Goal: Task Accomplishment & Management: Manage account settings

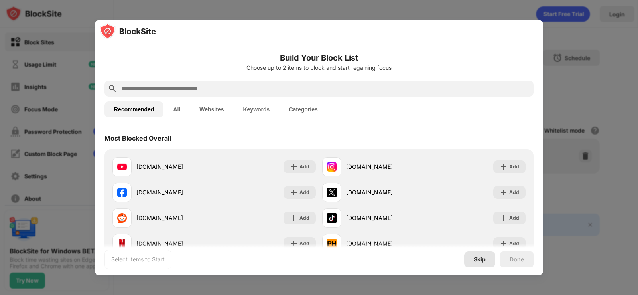
click at [477, 259] on div "Skip" at bounding box center [479, 259] width 12 height 6
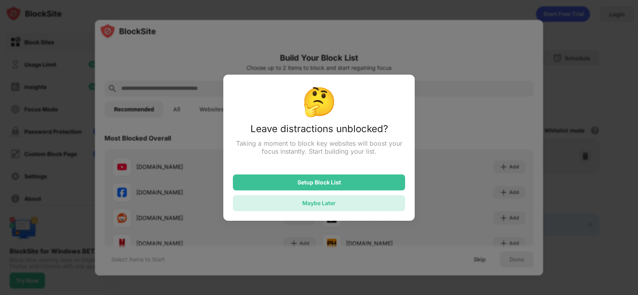
click at [331, 206] on div "Maybe Later" at bounding box center [318, 202] width 33 height 7
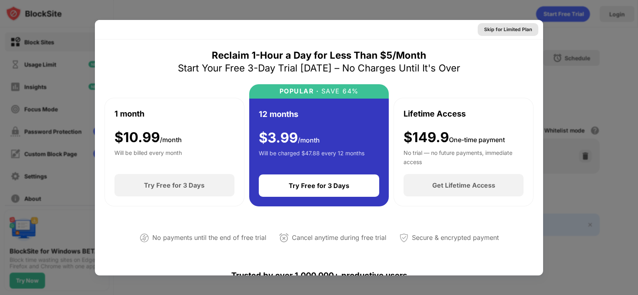
click at [522, 24] on div "Skip for Limited Plan" at bounding box center [507, 29] width 61 height 13
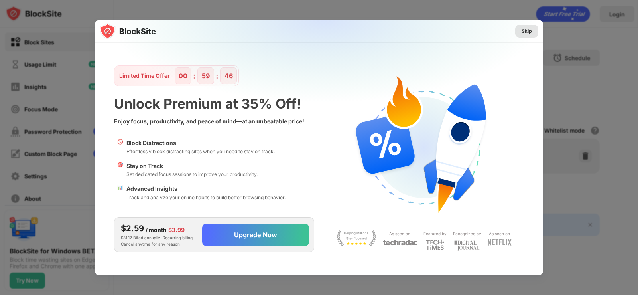
click at [523, 31] on div "Skip" at bounding box center [526, 31] width 10 height 8
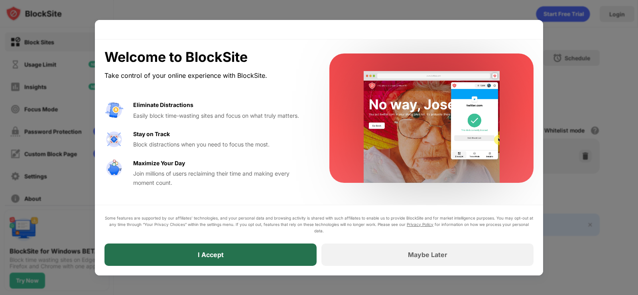
click at [282, 251] on div "I Accept" at bounding box center [210, 254] width 212 height 22
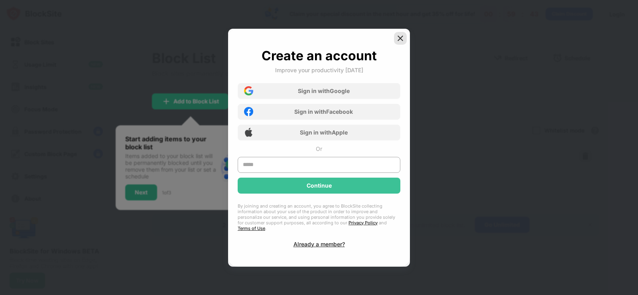
click at [401, 38] on img at bounding box center [400, 38] width 8 height 8
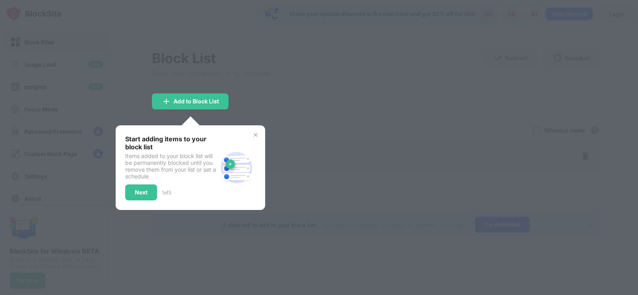
click at [256, 134] on img at bounding box center [255, 135] width 6 height 6
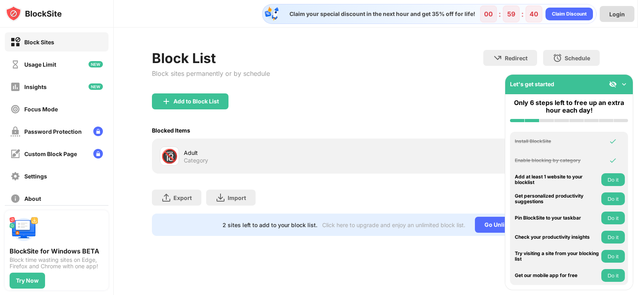
click at [609, 16] on div "Login" at bounding box center [616, 14] width 35 height 16
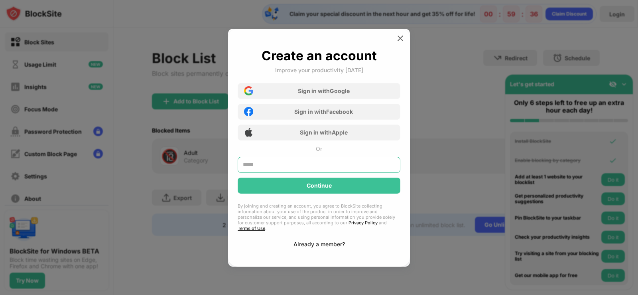
click at [261, 164] on input "text" at bounding box center [319, 165] width 163 height 16
type input "****"
click at [317, 242] on div "Already a member?" at bounding box center [318, 243] width 51 height 7
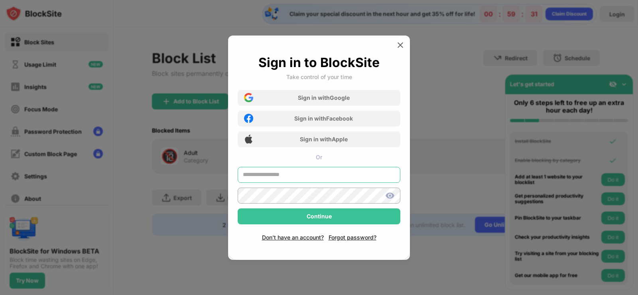
click at [265, 175] on body "Block Sites Usage Limit Insights Focus Mode Password Protection Custom Block Pa…" at bounding box center [319, 147] width 638 height 295
type input "**********"
click at [253, 158] on div "**********" at bounding box center [319, 146] width 163 height 123
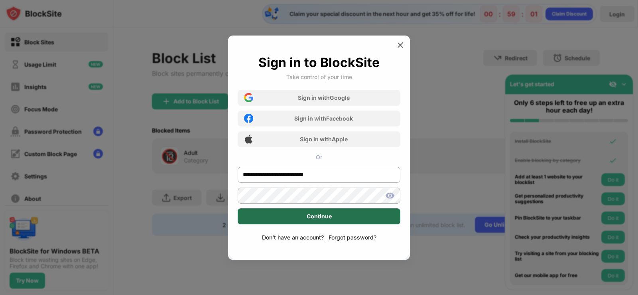
click at [307, 224] on div "Continue" at bounding box center [319, 216] width 163 height 16
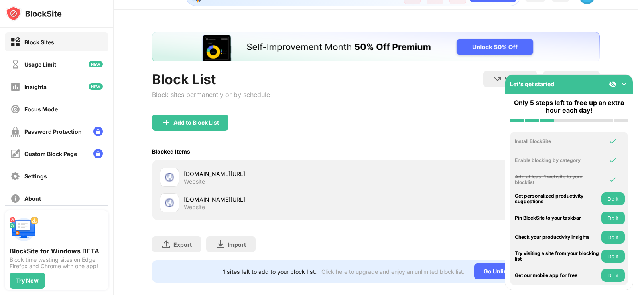
scroll to position [34, 0]
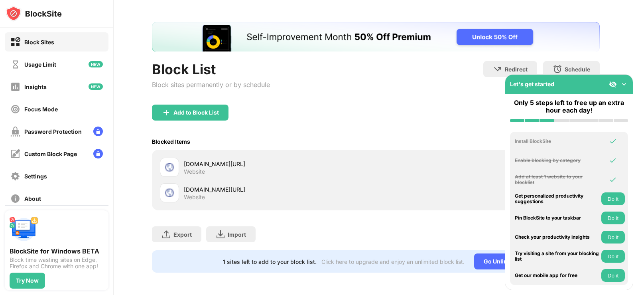
click at [436, 95] on div "Block List Block sites permanently or by schedule Redirect Choose a site to be …" at bounding box center [376, 82] width 448 height 43
click at [623, 85] on img at bounding box center [624, 84] width 8 height 8
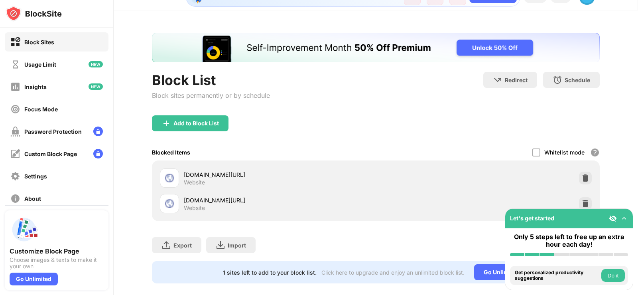
scroll to position [34, 0]
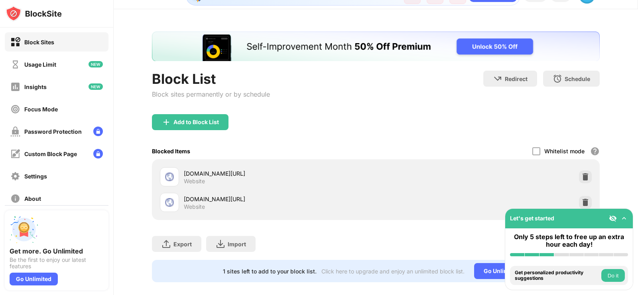
scroll to position [34, 0]
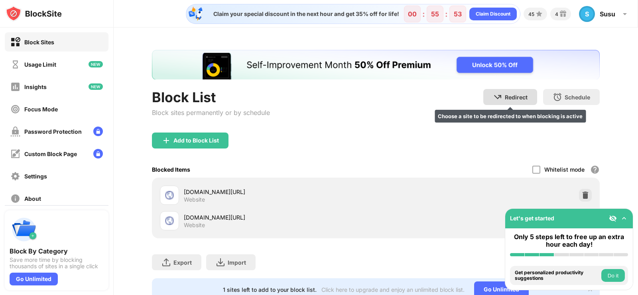
click at [516, 99] on div "Redirect" at bounding box center [516, 97] width 23 height 7
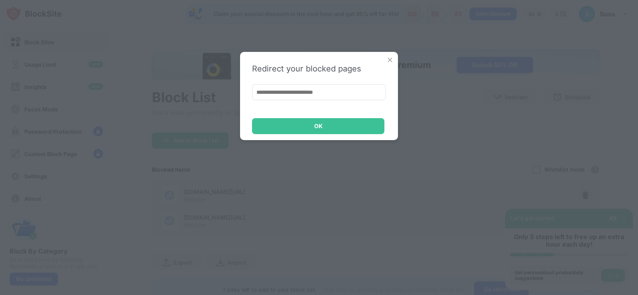
click at [314, 94] on input at bounding box center [319, 92] width 134 height 16
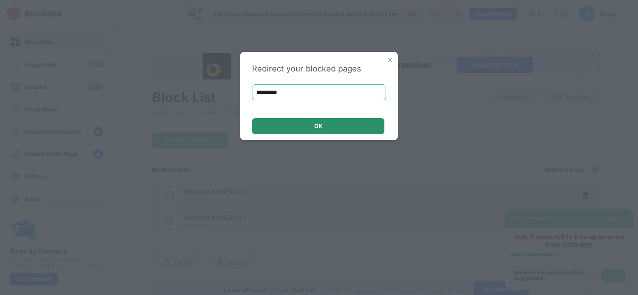
type input "**********"
click at [322, 126] on div "OK" at bounding box center [318, 126] width 8 height 6
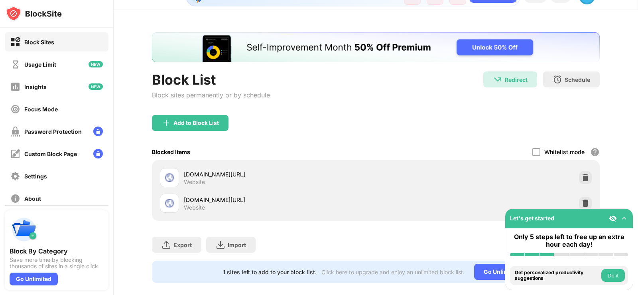
scroll to position [34, 0]
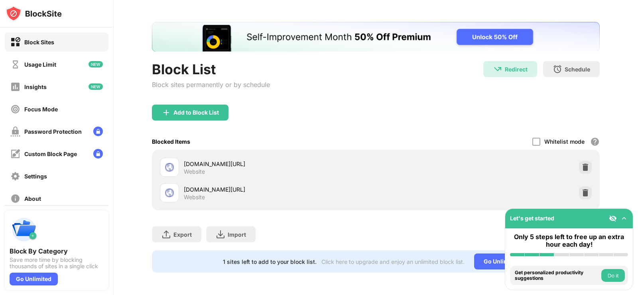
click at [232, 161] on div "[DOMAIN_NAME][URL]" at bounding box center [280, 163] width 192 height 8
click at [581, 163] on img at bounding box center [585, 167] width 8 height 8
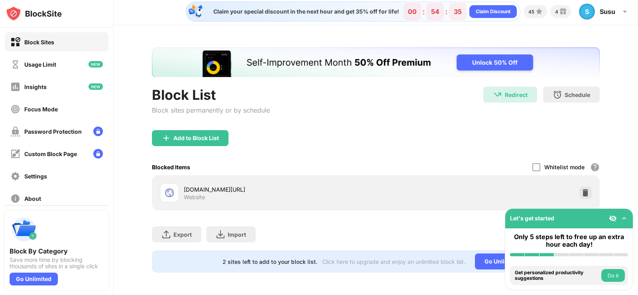
scroll to position [8, 0]
drag, startPoint x: 287, startPoint y: 183, endPoint x: 200, endPoint y: 181, distance: 86.5
click at [204, 185] on div "[DOMAIN_NAME][URL]" at bounding box center [280, 189] width 192 height 8
drag, startPoint x: 189, startPoint y: 184, endPoint x: 192, endPoint y: 192, distance: 8.7
click at [192, 193] on div "Website" at bounding box center [194, 196] width 21 height 7
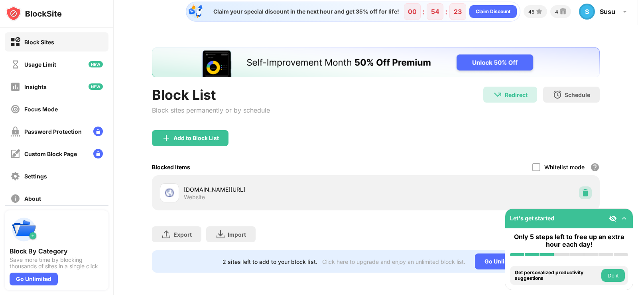
click at [581, 189] on img at bounding box center [585, 193] width 8 height 8
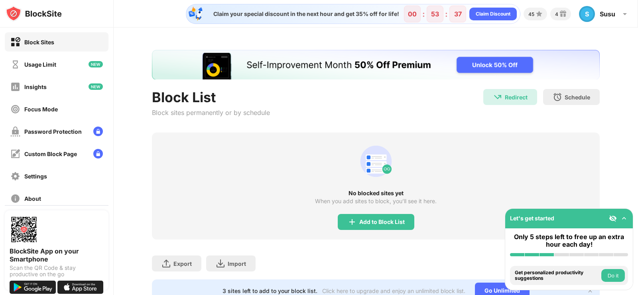
click at [30, 40] on div "Block Sites" at bounding box center [39, 42] width 30 height 7
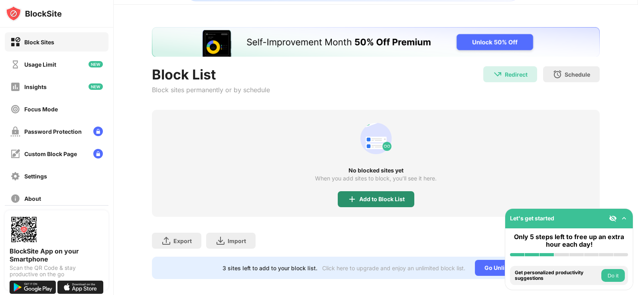
scroll to position [35, 0]
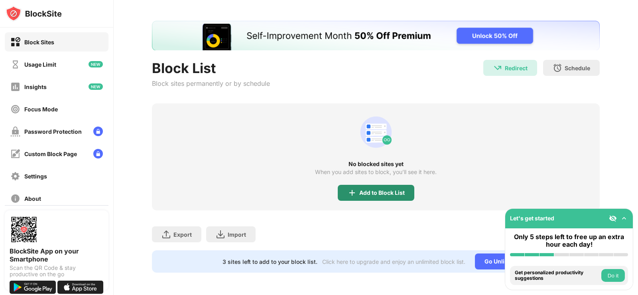
click at [374, 189] on div "Add to Block List" at bounding box center [381, 192] width 45 height 6
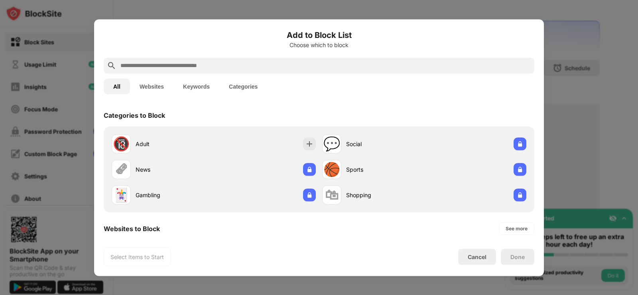
click at [183, 65] on input "text" at bounding box center [325, 66] width 411 height 10
paste input "**********"
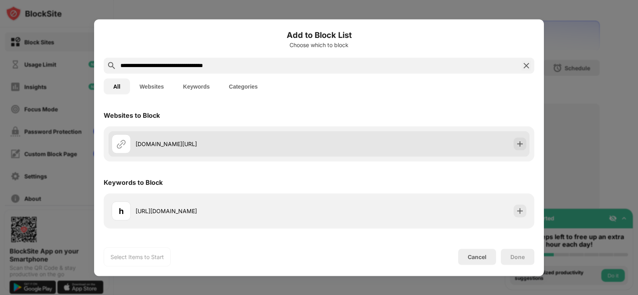
type input "**********"
click at [164, 145] on div "[DOMAIN_NAME][URL]" at bounding box center [227, 143] width 183 height 8
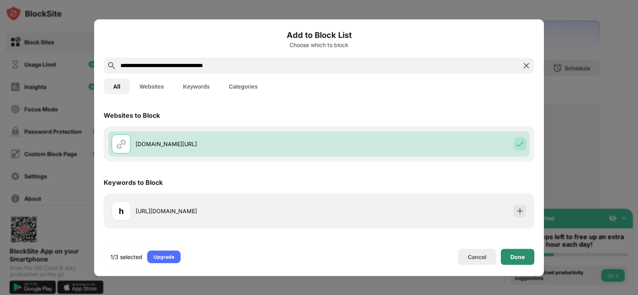
click at [513, 259] on div "Done" at bounding box center [517, 256] width 14 height 6
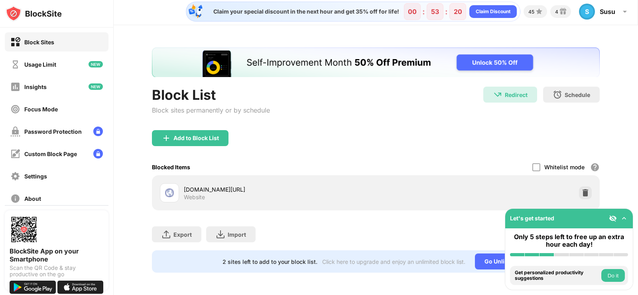
scroll to position [8, 0]
click at [581, 189] on img at bounding box center [585, 193] width 8 height 8
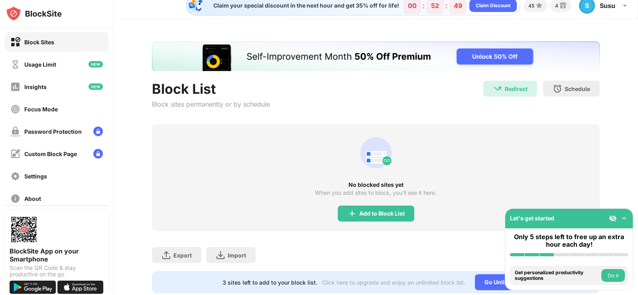
scroll to position [35, 0]
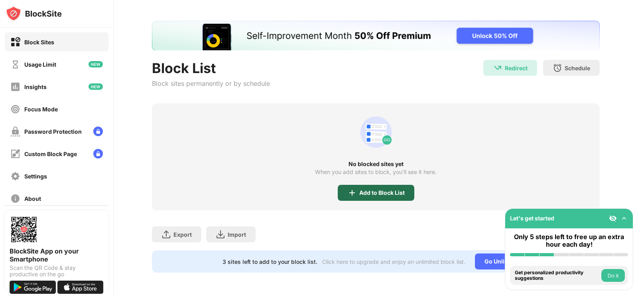
click at [367, 189] on div "Add to Block List" at bounding box center [381, 192] width 45 height 6
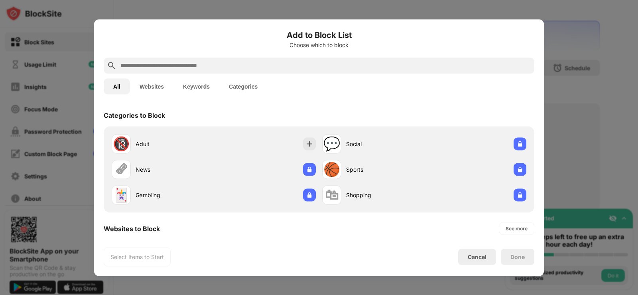
click at [201, 66] on input "text" at bounding box center [325, 66] width 411 height 10
paste input "**********"
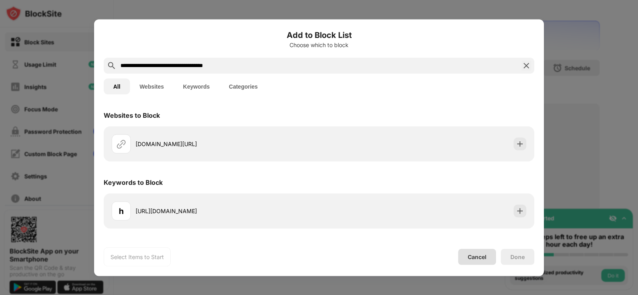
type input "**********"
click at [469, 256] on div "Cancel" at bounding box center [476, 256] width 19 height 7
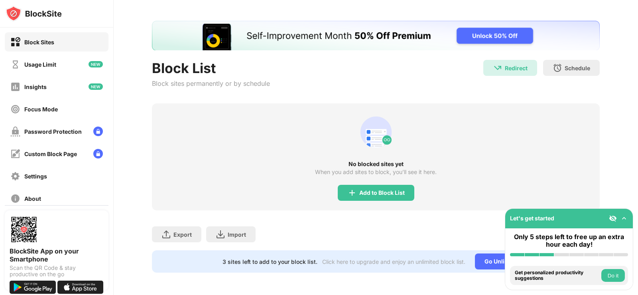
click at [43, 41] on div "Block Sites" at bounding box center [39, 42] width 30 height 7
click at [43, 64] on div "Usage Limit" at bounding box center [40, 64] width 32 height 7
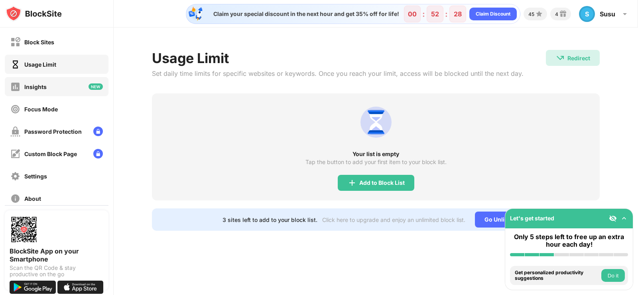
click at [43, 88] on div "Insights" at bounding box center [35, 86] width 22 height 7
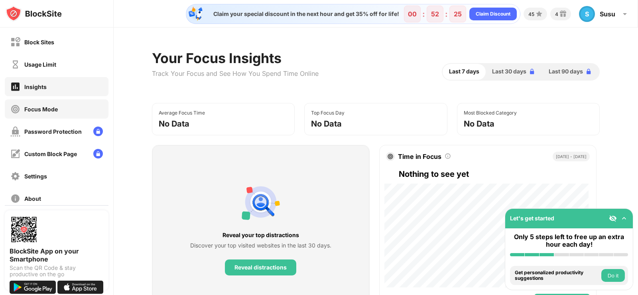
click at [50, 111] on div "Focus Mode" at bounding box center [40, 109] width 33 height 7
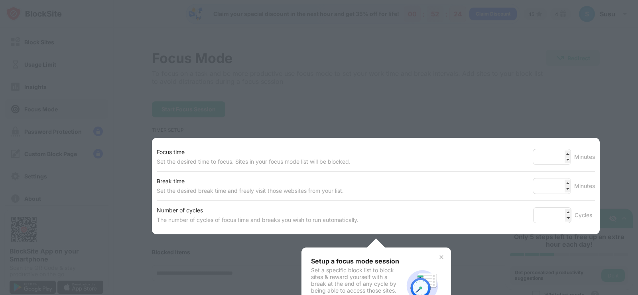
click at [291, 109] on div at bounding box center [319, 147] width 638 height 295
click at [499, 89] on div at bounding box center [319, 147] width 638 height 295
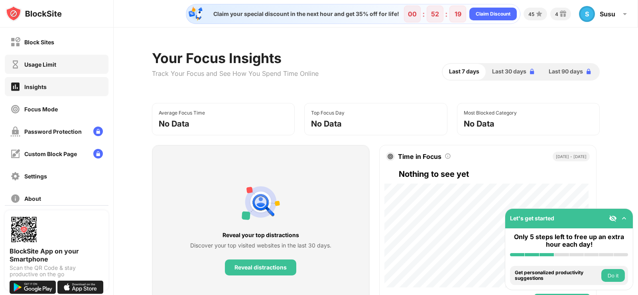
click at [46, 62] on div "Usage Limit" at bounding box center [40, 64] width 32 height 7
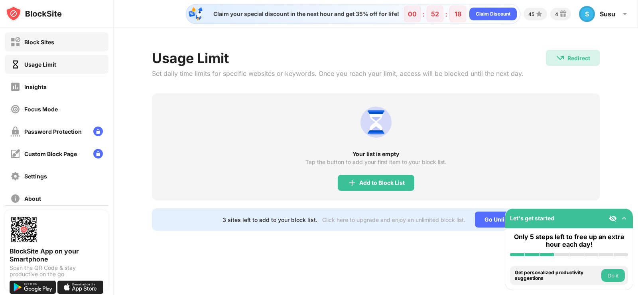
click at [44, 43] on div "Block Sites" at bounding box center [39, 42] width 30 height 7
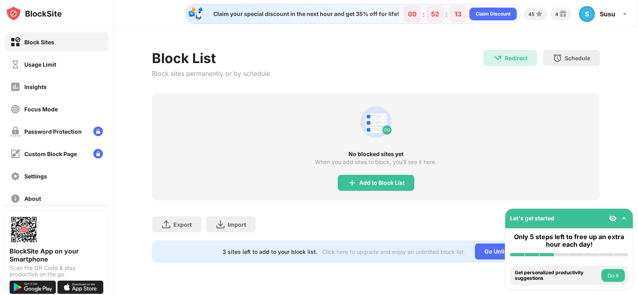
click at [623, 218] on img at bounding box center [624, 218] width 8 height 8
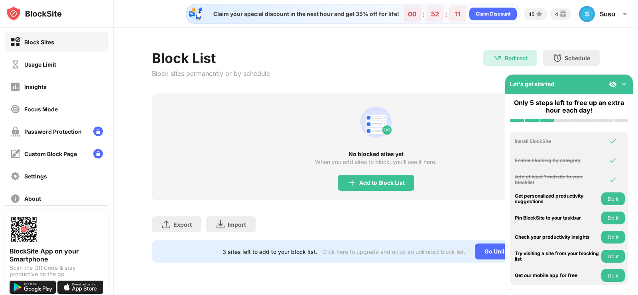
click at [627, 83] on img at bounding box center [624, 84] width 8 height 8
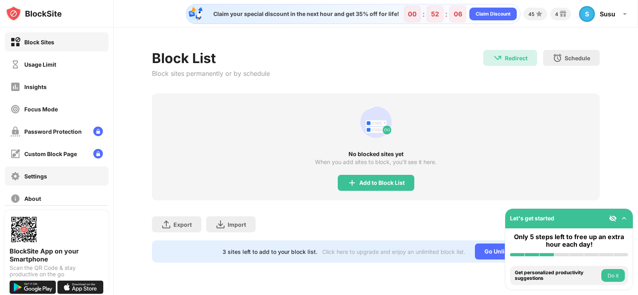
click at [40, 175] on div "Settings" at bounding box center [35, 176] width 23 height 7
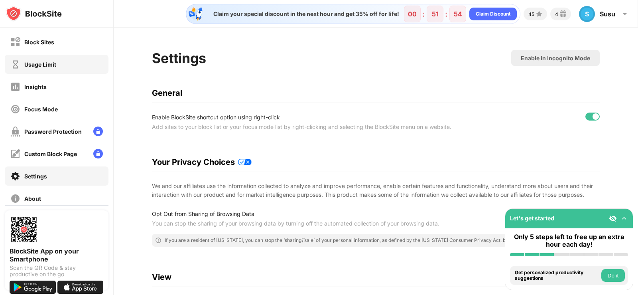
click at [45, 63] on div "Usage Limit" at bounding box center [40, 64] width 32 height 7
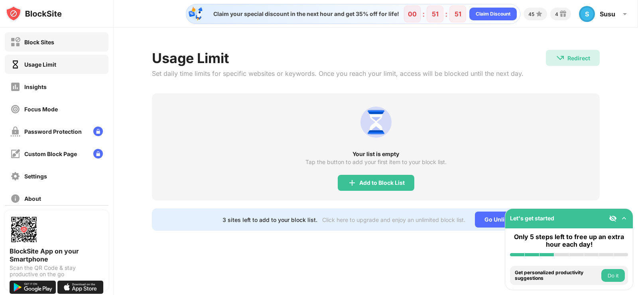
click at [38, 46] on div "Block Sites" at bounding box center [32, 42] width 44 height 10
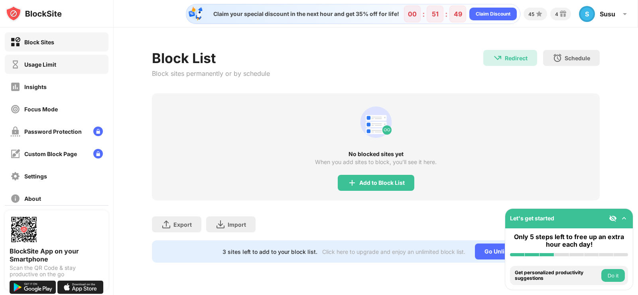
click at [37, 65] on div "Usage Limit" at bounding box center [40, 64] width 32 height 7
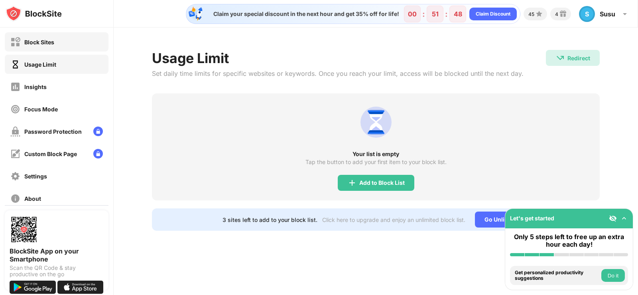
click at [51, 45] on div "Block Sites" at bounding box center [32, 42] width 44 height 10
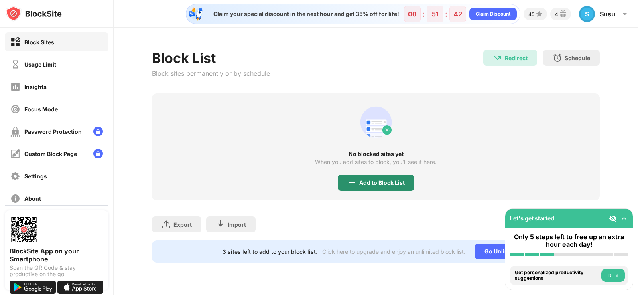
click at [383, 179] on div "Add to Block List" at bounding box center [381, 182] width 45 height 6
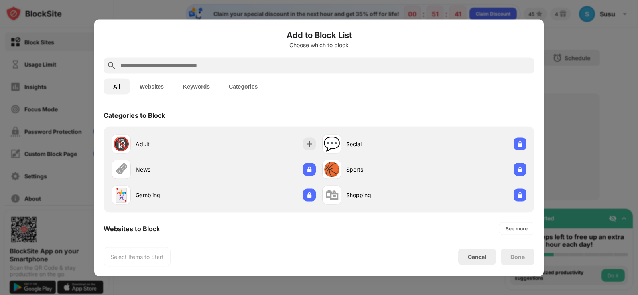
click at [197, 65] on input "text" at bounding box center [325, 66] width 411 height 10
paste input "**********"
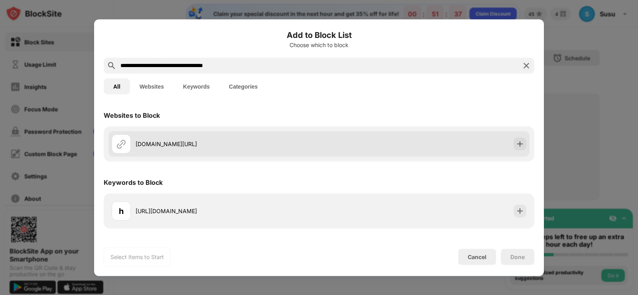
type input "**********"
click at [182, 145] on div "[DOMAIN_NAME][URL]" at bounding box center [227, 143] width 183 height 8
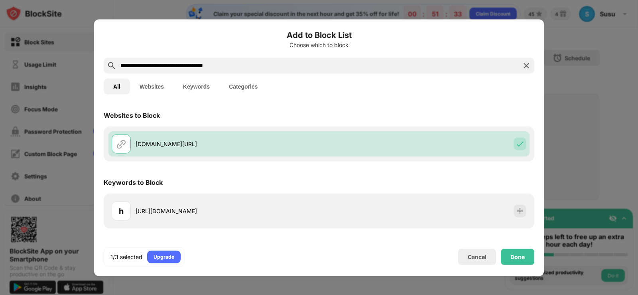
click at [163, 86] on button "Websites" at bounding box center [151, 86] width 43 height 16
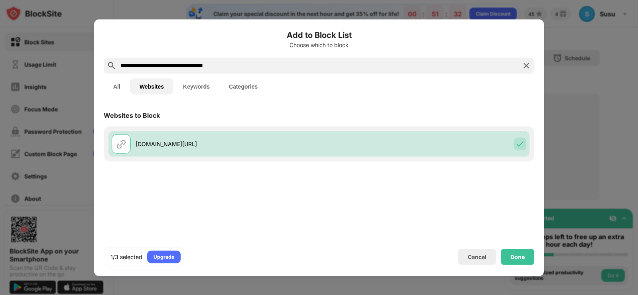
click at [194, 88] on button "Keywords" at bounding box center [196, 86] width 46 height 16
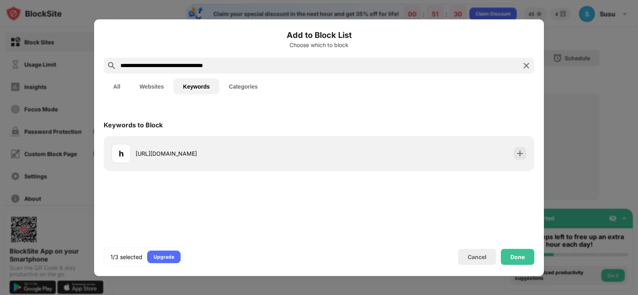
click at [246, 86] on button "Categories" at bounding box center [243, 86] width 48 height 16
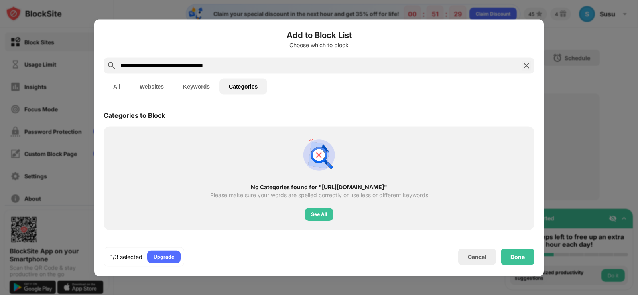
click at [163, 84] on button "Websites" at bounding box center [151, 86] width 43 height 16
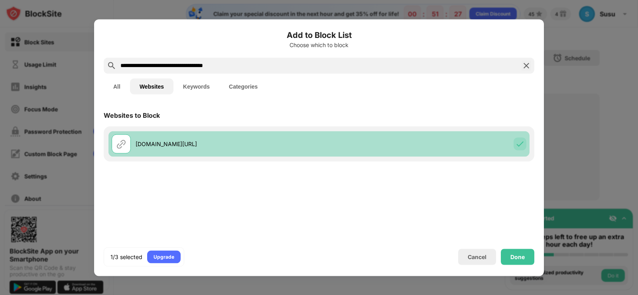
click at [155, 139] on div "[DOMAIN_NAME][URL]" at bounding box center [227, 143] width 183 height 8
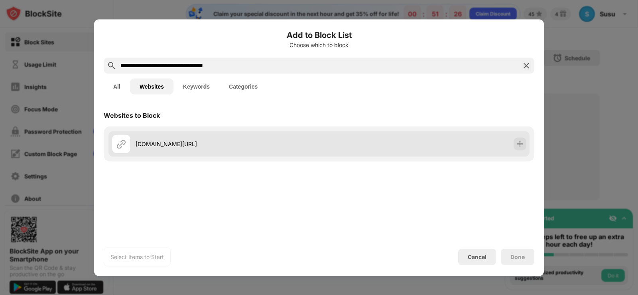
click at [313, 149] on div "[DOMAIN_NAME][URL]" at bounding box center [215, 143] width 207 height 19
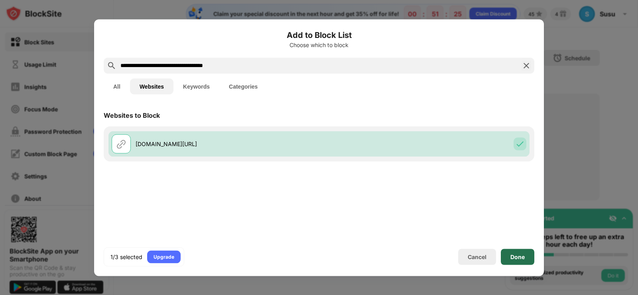
drag, startPoint x: 521, startPoint y: 259, endPoint x: 463, endPoint y: 210, distance: 76.3
click at [522, 259] on div "Done" at bounding box center [517, 256] width 33 height 16
